Goal: Navigation & Orientation: Find specific page/section

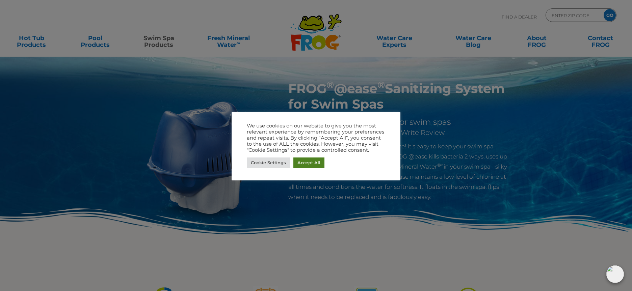
click at [310, 164] on link "Accept All" at bounding box center [308, 163] width 31 height 10
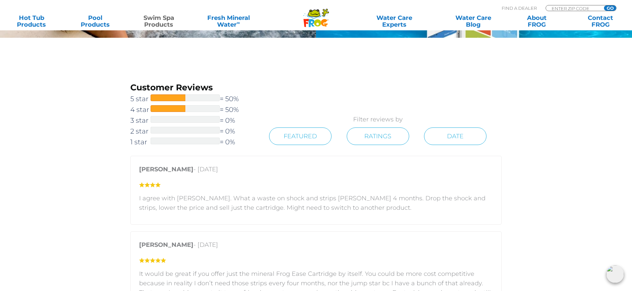
scroll to position [1138, 0]
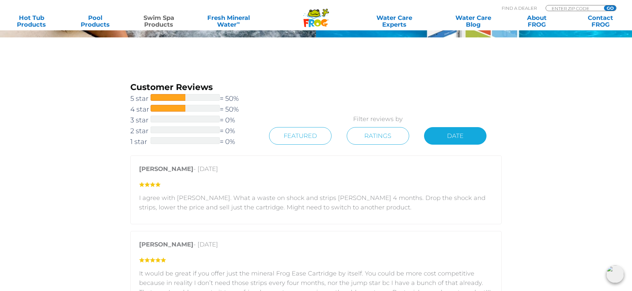
click at [459, 135] on link "Date" at bounding box center [455, 136] width 62 height 18
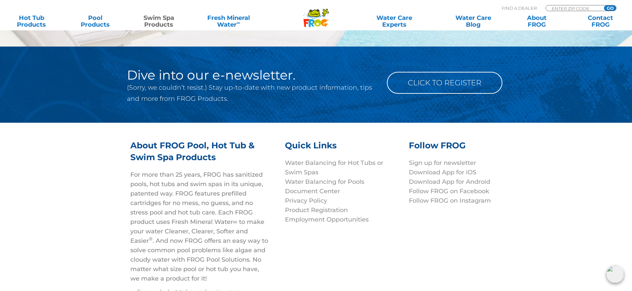
scroll to position [2038, 0]
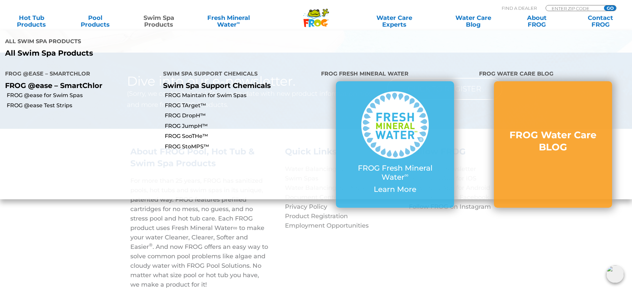
click at [162, 19] on link "Swim Spa Products" at bounding box center [159, 22] width 50 height 14
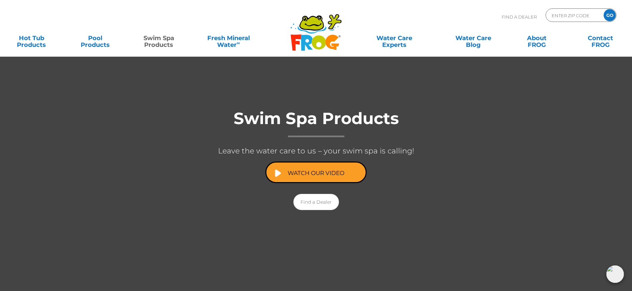
scroll to position [63, 0]
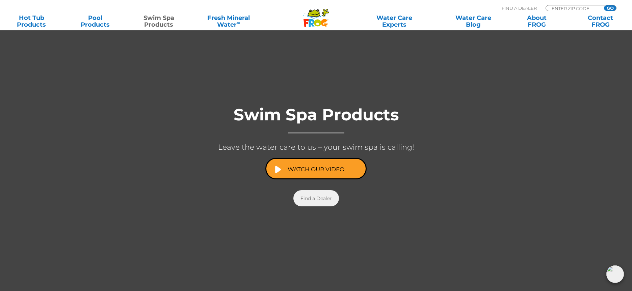
click at [312, 198] on link "Find a Dealer" at bounding box center [316, 198] width 46 height 16
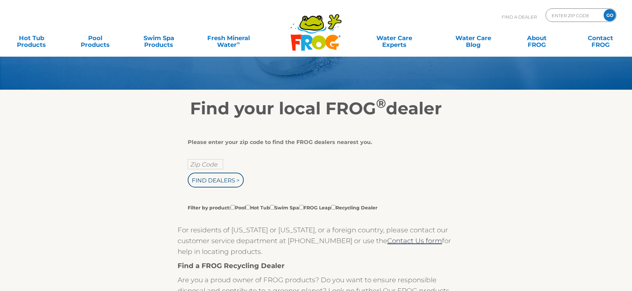
scroll to position [55, 0]
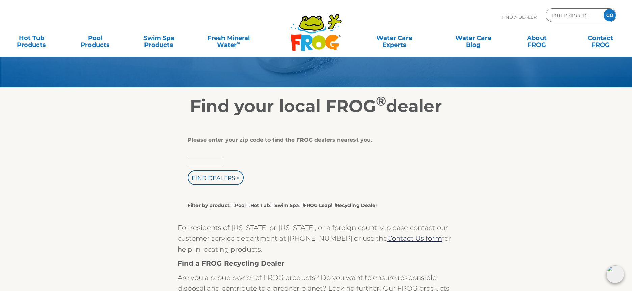
click at [212, 165] on input "text" at bounding box center [205, 162] width 35 height 10
type input "07005"
click at [238, 182] on input "Find Dealers >" at bounding box center [216, 177] width 56 height 15
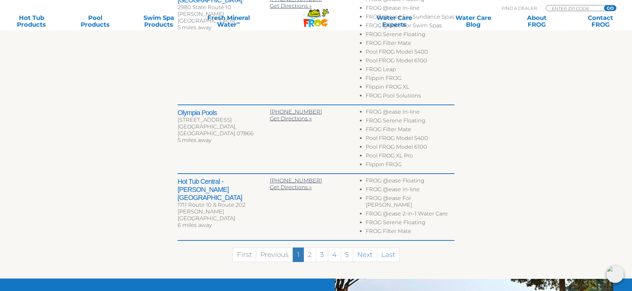
scroll to position [419, 0]
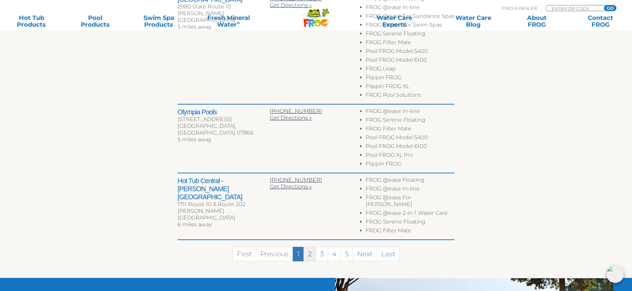
click at [310, 247] on link "2" at bounding box center [309, 254] width 12 height 15
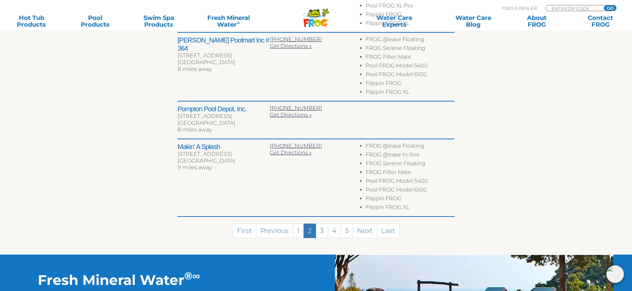
scroll to position [443, 0]
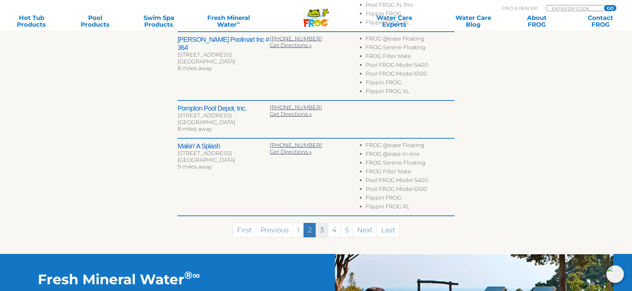
click at [323, 225] on link "3" at bounding box center [322, 230] width 12 height 15
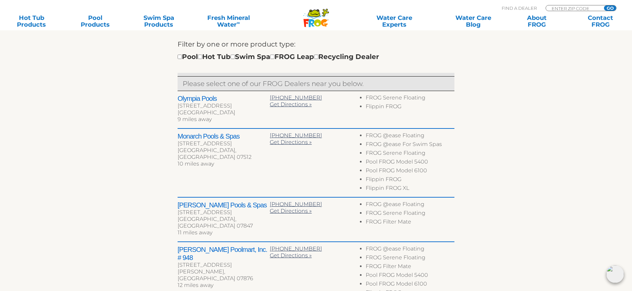
scroll to position [251, 0]
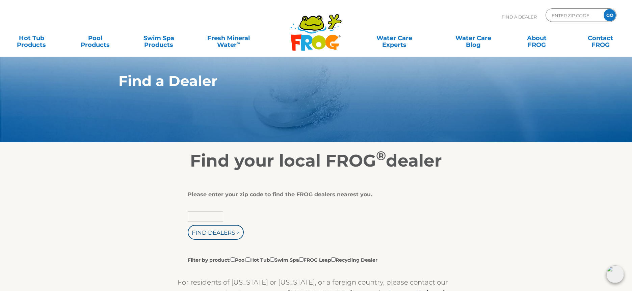
click at [206, 217] on input "text" at bounding box center [205, 217] width 35 height 10
type input "07005"
click at [403, 229] on div "07005 Find Dealers > Filter by product: Pool Hot Tub Swim Spa FROG Leap Recycli…" at bounding box center [313, 238] width 251 height 52
click at [274, 261] on input "Filter by product: Pool Hot Tub Swim Spa FROG Leap Recycling Dealer" at bounding box center [272, 260] width 4 height 4
checkbox input "true"
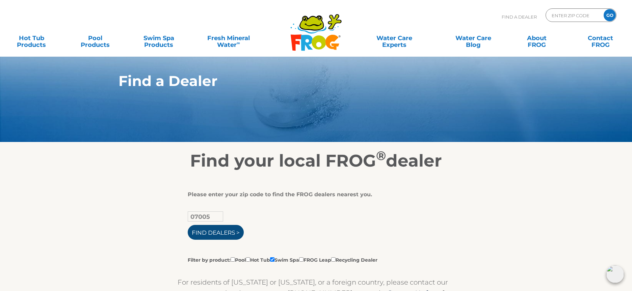
click at [212, 235] on input "Find Dealers >" at bounding box center [216, 232] width 56 height 15
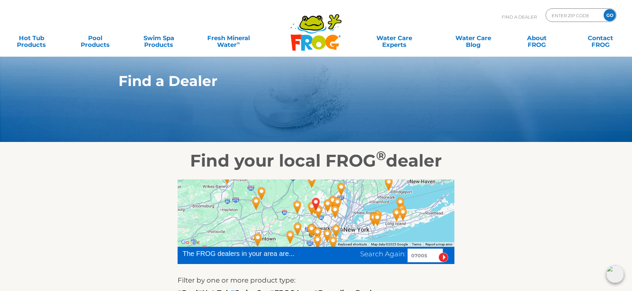
click at [574, 137] on section "Find a Dealer" at bounding box center [316, 71] width 632 height 142
